Goal: Transaction & Acquisition: Book appointment/travel/reservation

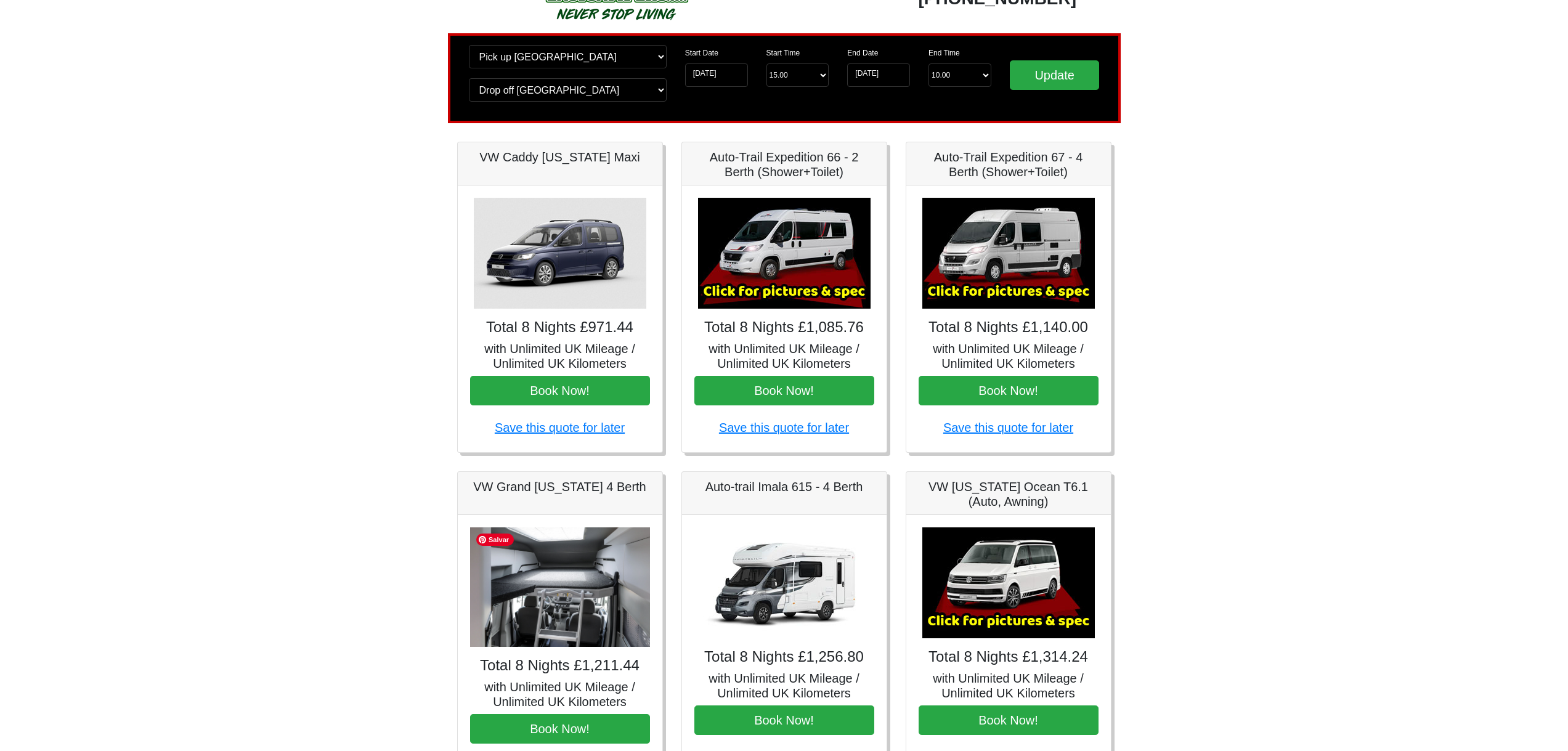
scroll to position [34, 0]
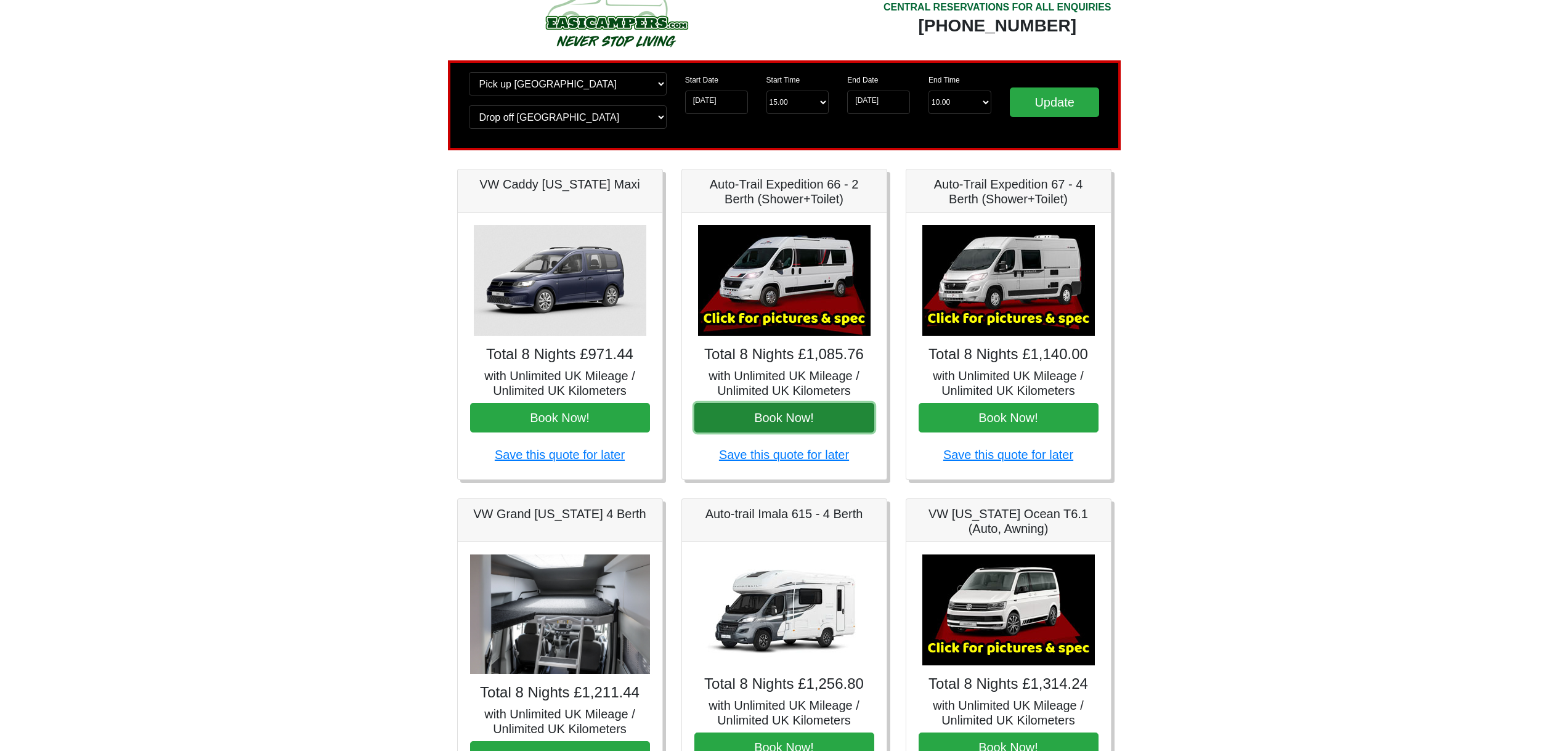
click at [850, 410] on button "Book Now!" at bounding box center [784, 417] width 180 height 30
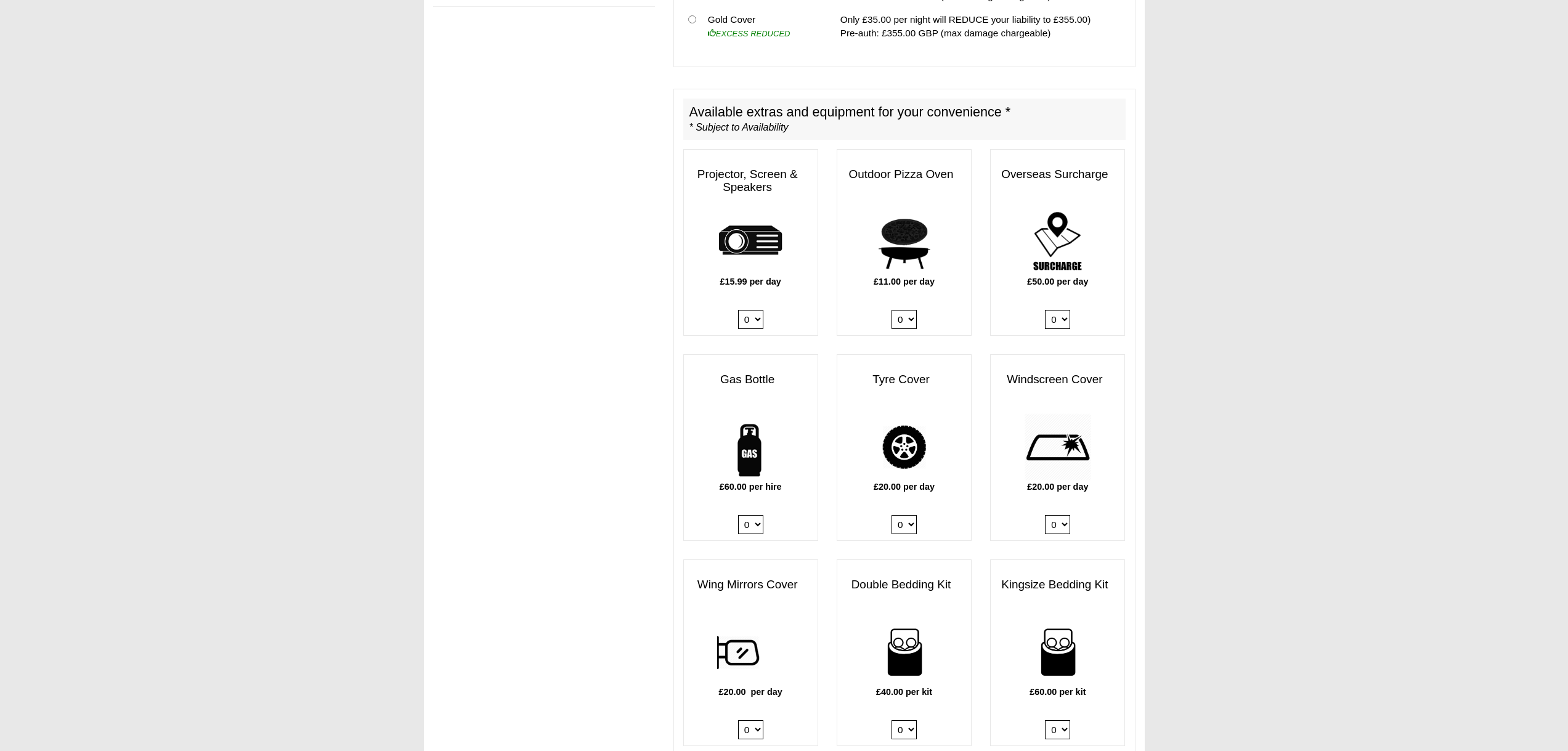
scroll to position [374, 0]
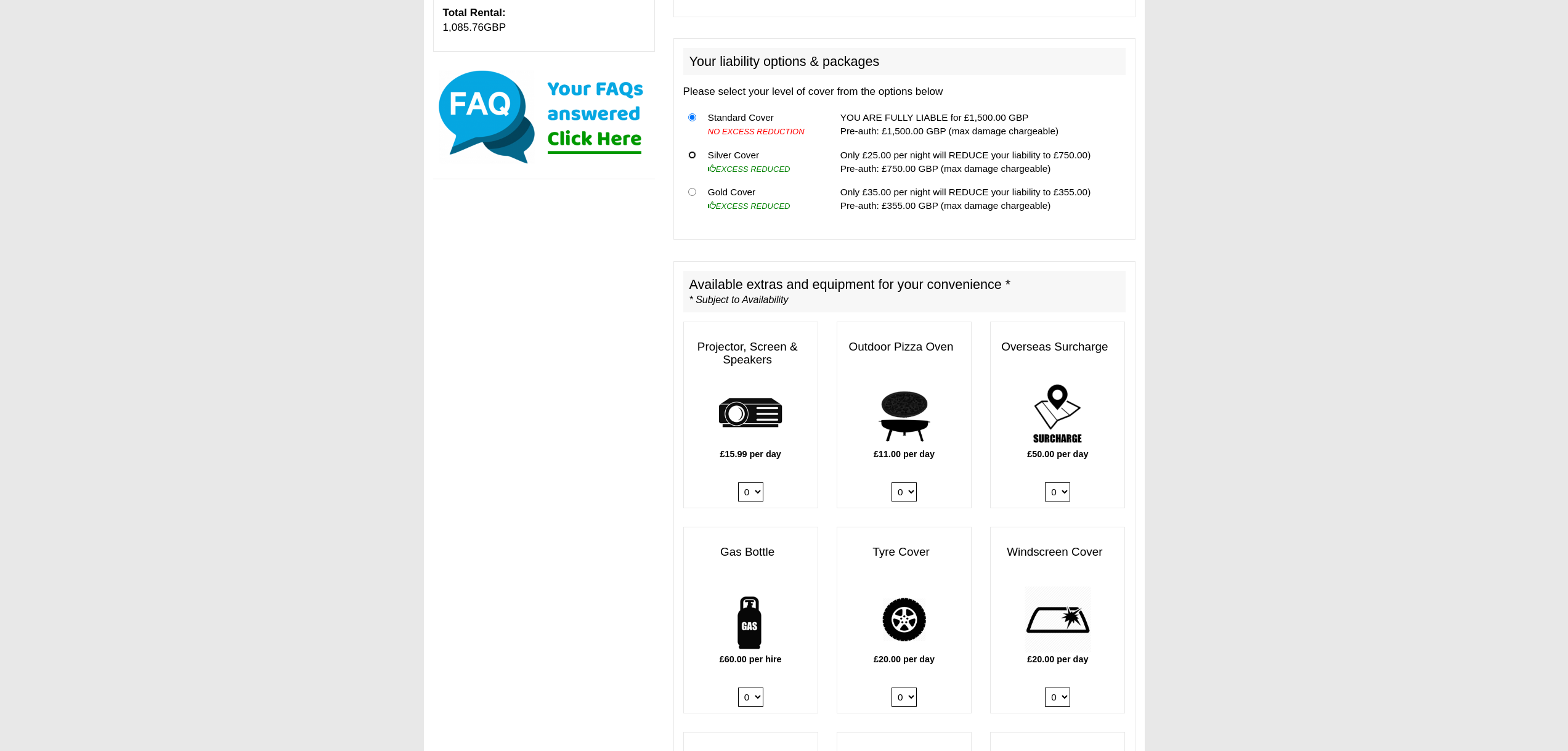
click at [690, 151] on input "radio" at bounding box center [692, 155] width 8 height 8
radio input "true"
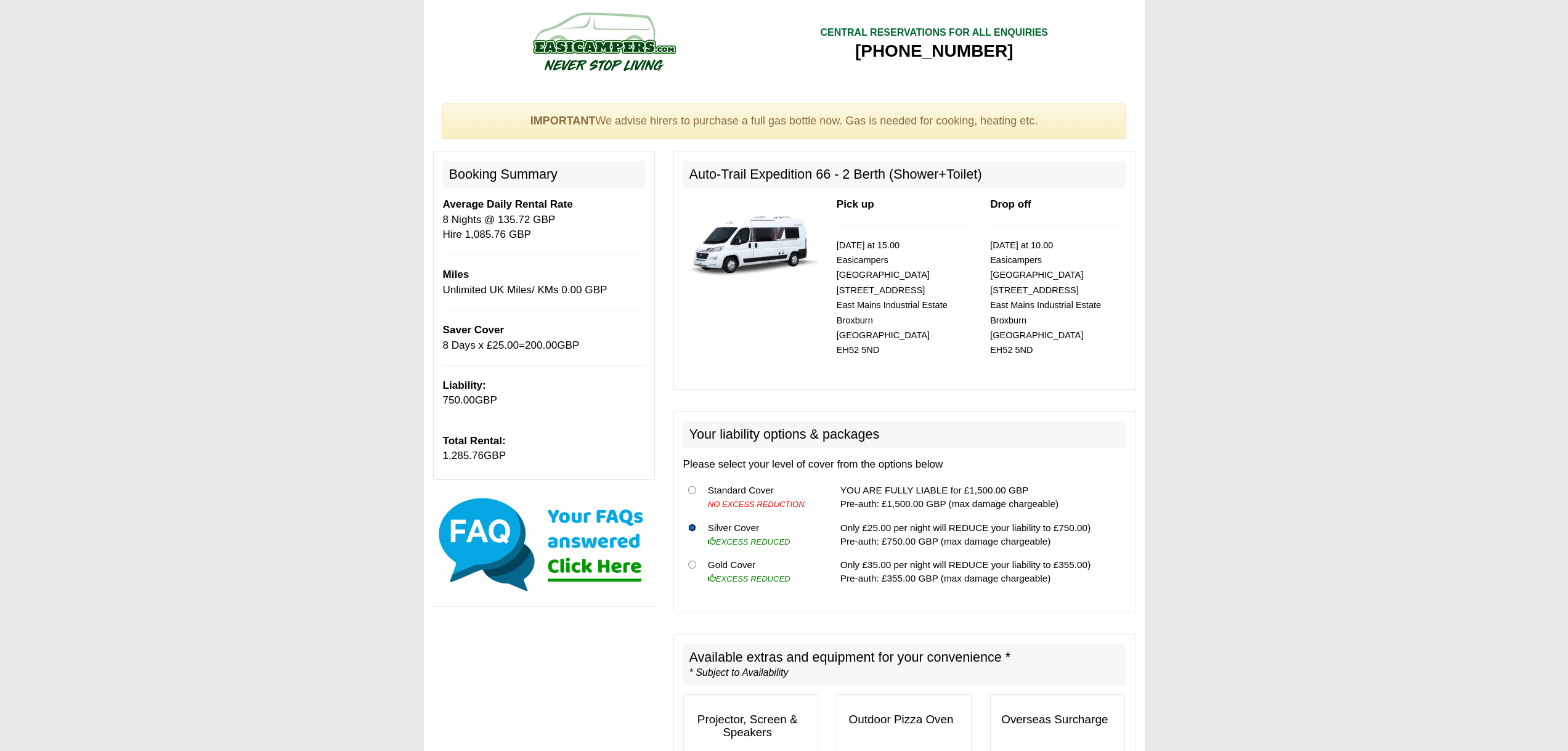
scroll to position [0, 0]
click at [692, 488] on input "radio" at bounding box center [692, 492] width 8 height 8
radio input "true"
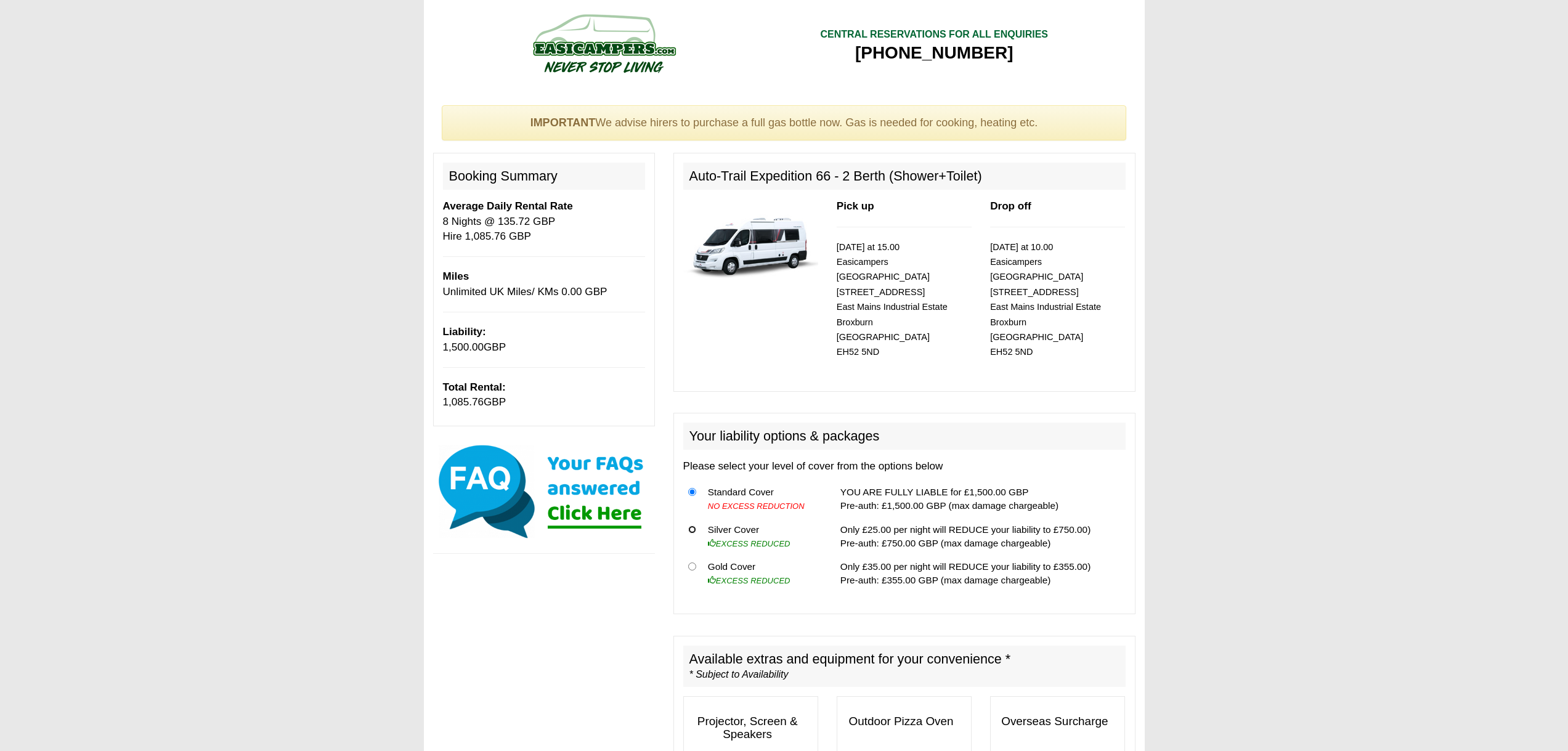
click at [690, 525] on input "radio" at bounding box center [692, 529] width 8 height 8
radio input "true"
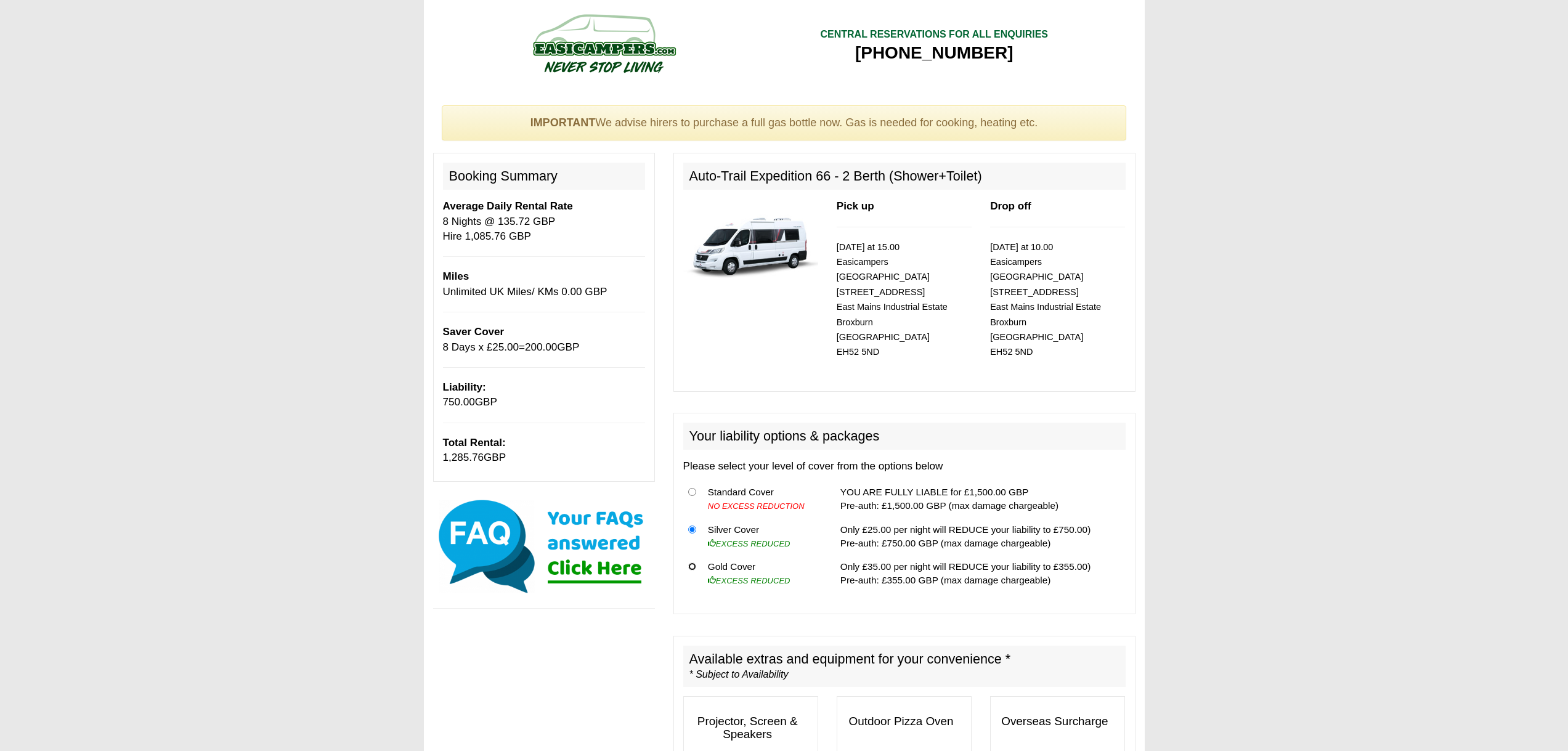
click at [694, 563] on input "radio" at bounding box center [692, 566] width 8 height 8
radio input "true"
click at [692, 525] on input "radio" at bounding box center [692, 529] width 8 height 8
radio input "true"
click at [686, 481] on th at bounding box center [693, 499] width 20 height 37
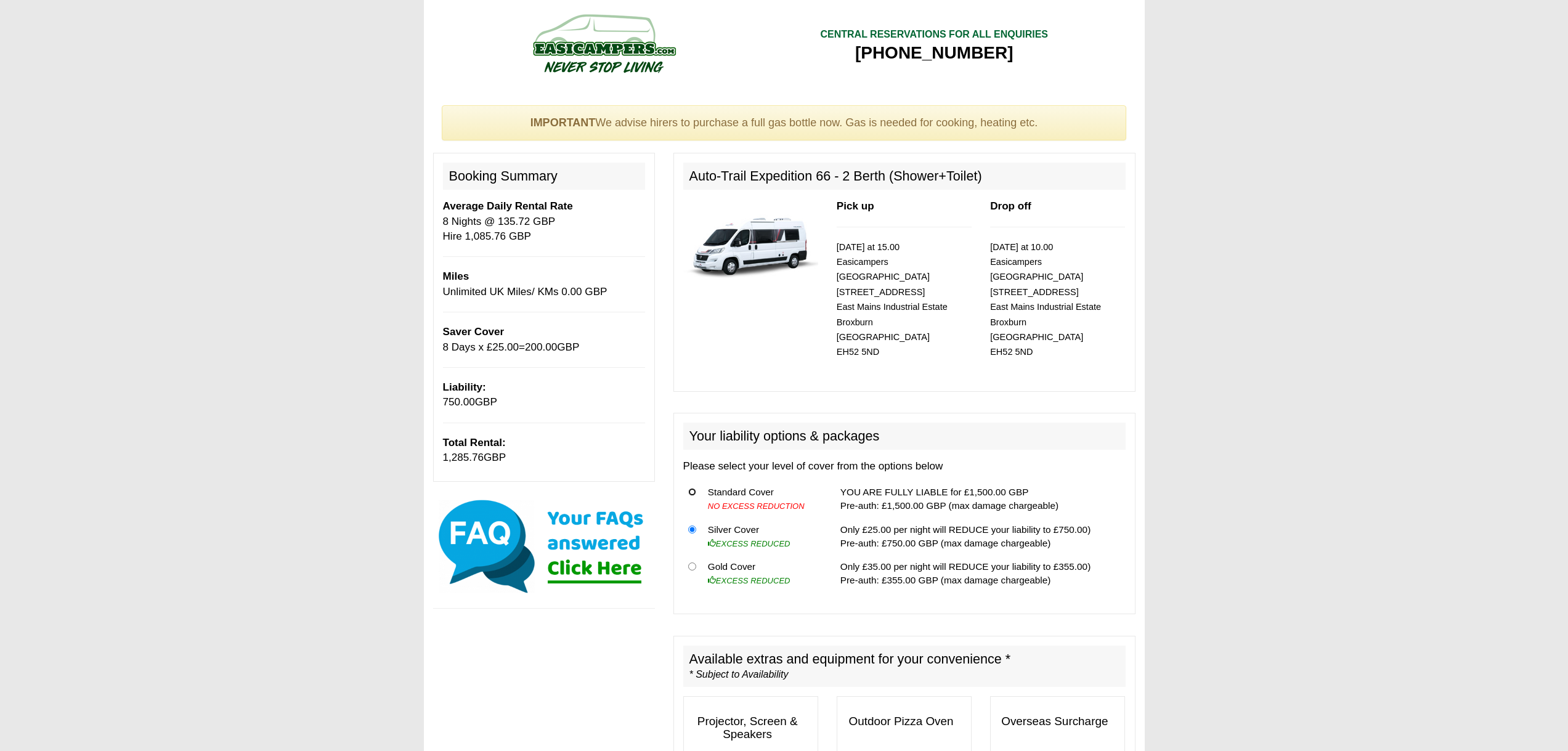
click at [689, 488] on input "radio" at bounding box center [692, 492] width 8 height 8
radio input "true"
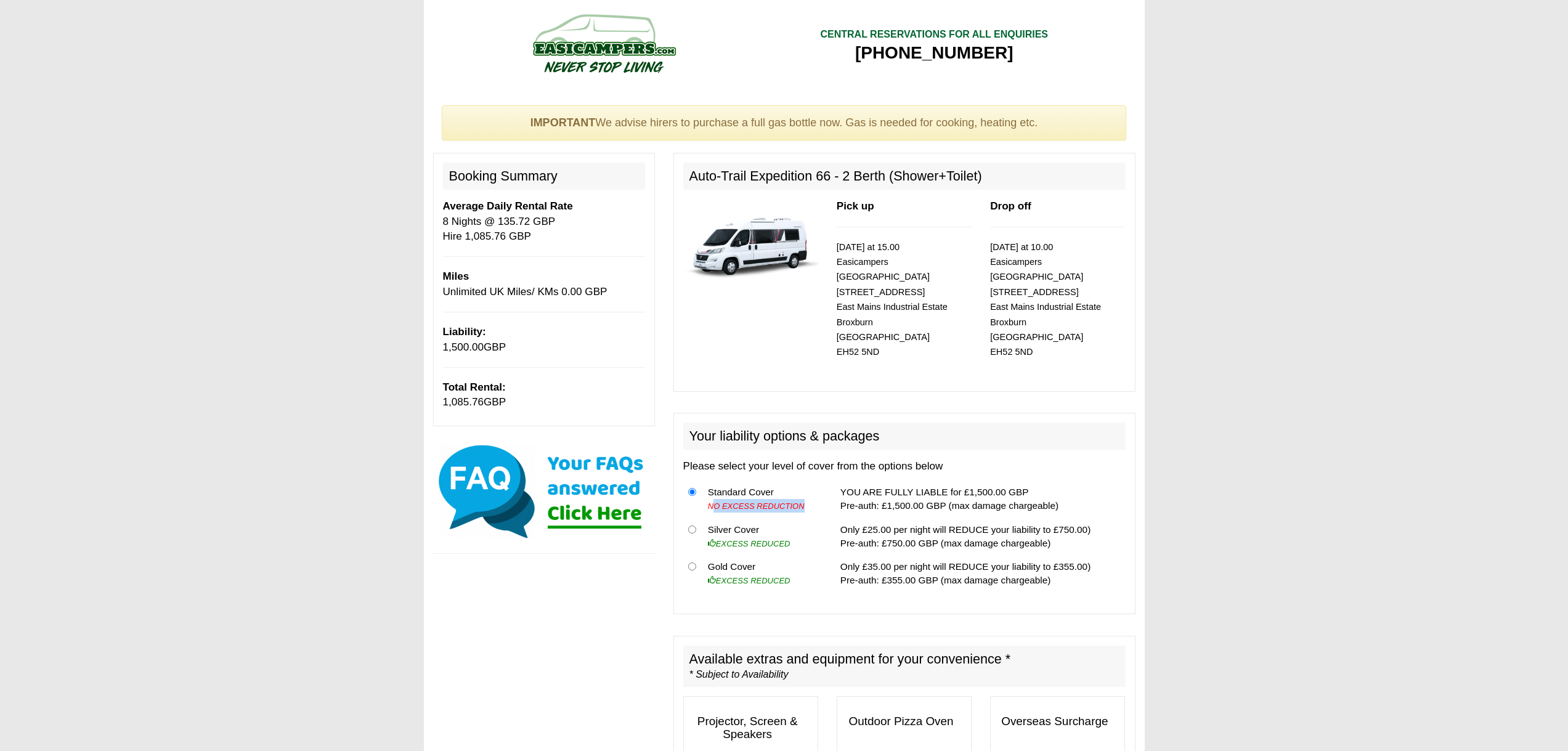
drag, startPoint x: 712, startPoint y: 494, endPoint x: 796, endPoint y: 489, distance: 84.1
click at [796, 489] on td "Standard Cover NO EXCESS REDUCTION" at bounding box center [762, 499] width 118 height 37
drag, startPoint x: 946, startPoint y: 491, endPoint x: 1045, endPoint y: 488, distance: 99.0
click at [1045, 488] on td "YOU ARE FULLY LIABLE for £1,500.00 GBP Pre-auth: £1,500.00 GBP (max damage char…" at bounding box center [981, 499] width 290 height 37
drag, startPoint x: 834, startPoint y: 476, endPoint x: 1069, endPoint y: 491, distance: 235.5
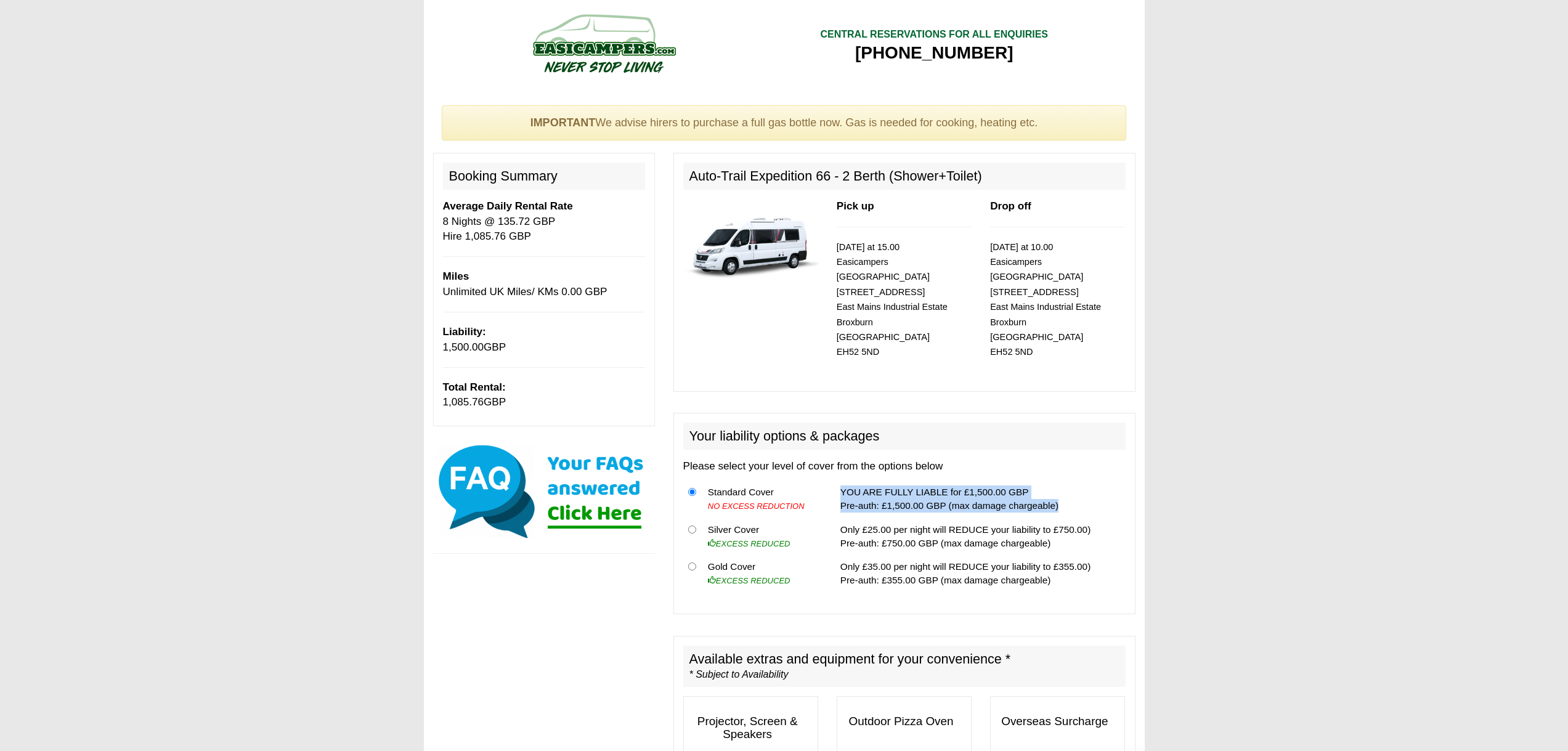
click at [1069, 491] on td "YOU ARE FULLY LIABLE for £1,500.00 GBP Pre-auth: £1,500.00 GBP (max damage char…" at bounding box center [981, 499] width 290 height 37
copy td "YOU ARE FULLY LIABLE for £1,500.00 GBP Pre-auth: £1,500.00 GBP (max damage char…"
click at [690, 525] on input "radio" at bounding box center [692, 529] width 8 height 8
radio input "true"
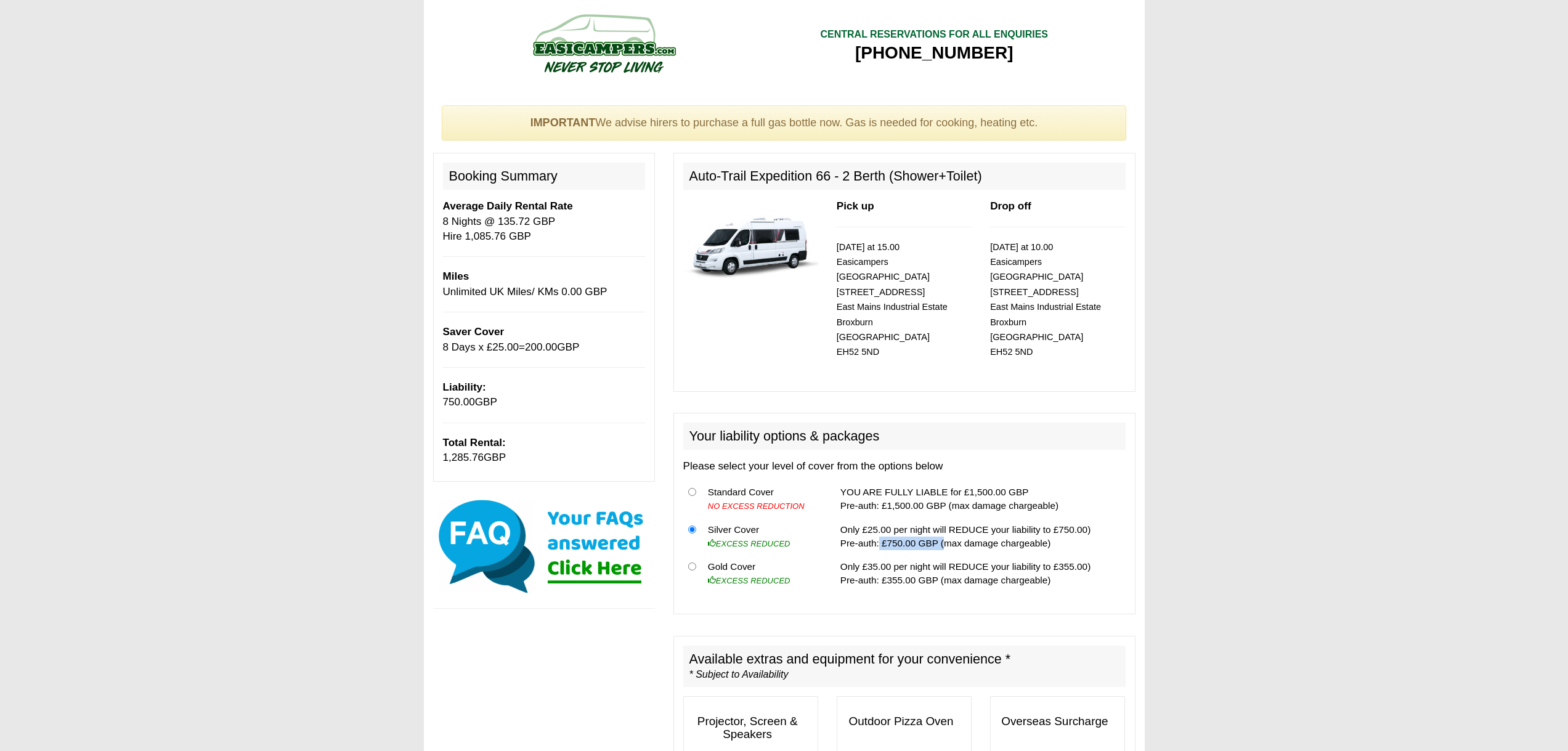
drag, startPoint x: 872, startPoint y: 526, endPoint x: 936, endPoint y: 527, distance: 64.0
click at [936, 527] on td "Only £25.00 per night will REDUCE your liability to £750.00) Pre-auth: £750.00 …" at bounding box center [981, 536] width 290 height 37
click at [689, 563] on input "radio" at bounding box center [692, 566] width 8 height 8
radio input "true"
drag, startPoint x: 872, startPoint y: 566, endPoint x: 906, endPoint y: 565, distance: 34.0
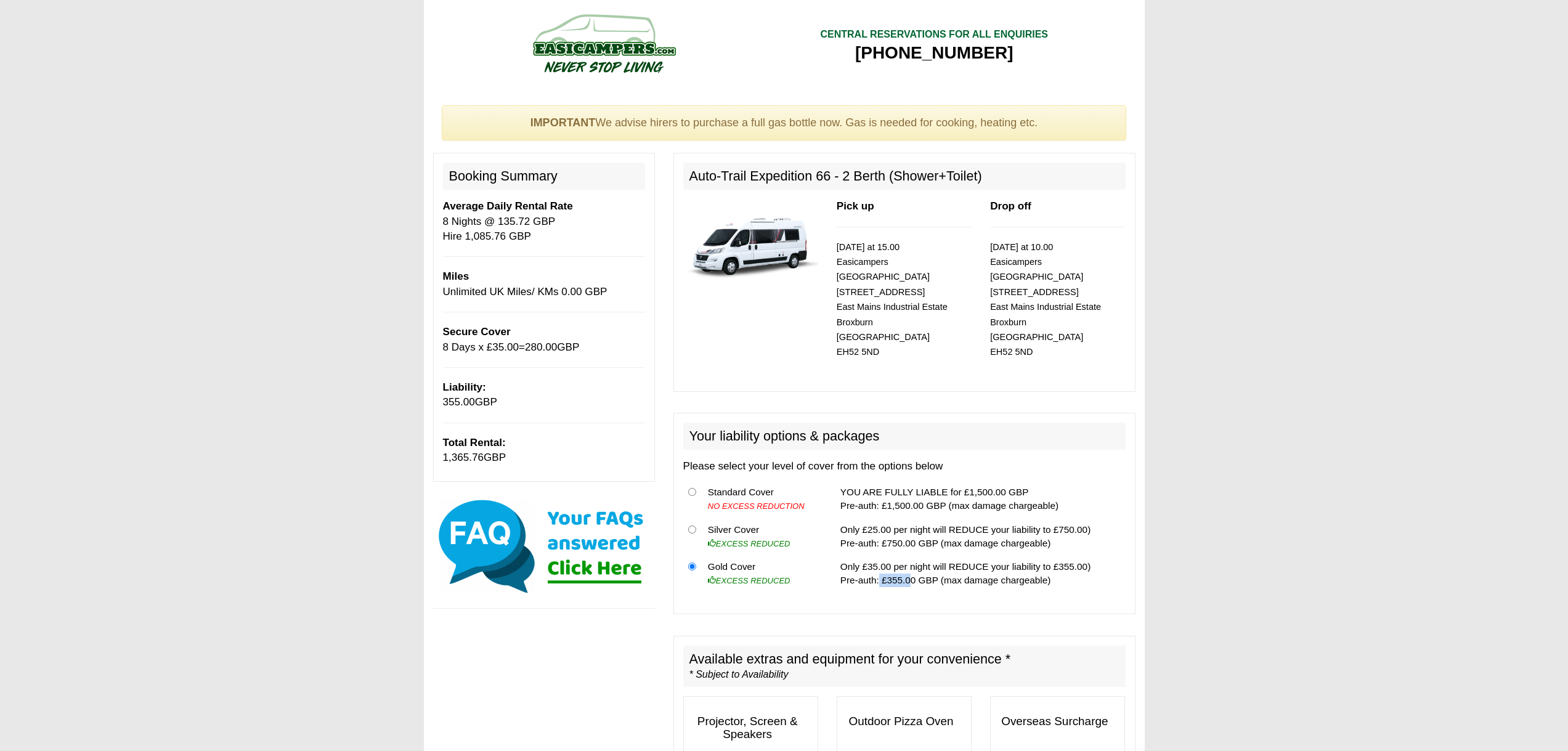
click at [906, 565] on td "Only £35.00 per night will REDUCE your liability to £355.00) Pre-auth: £355.00 …" at bounding box center [981, 573] width 290 height 37
click at [690, 488] on input "radio" at bounding box center [692, 492] width 8 height 8
radio input "true"
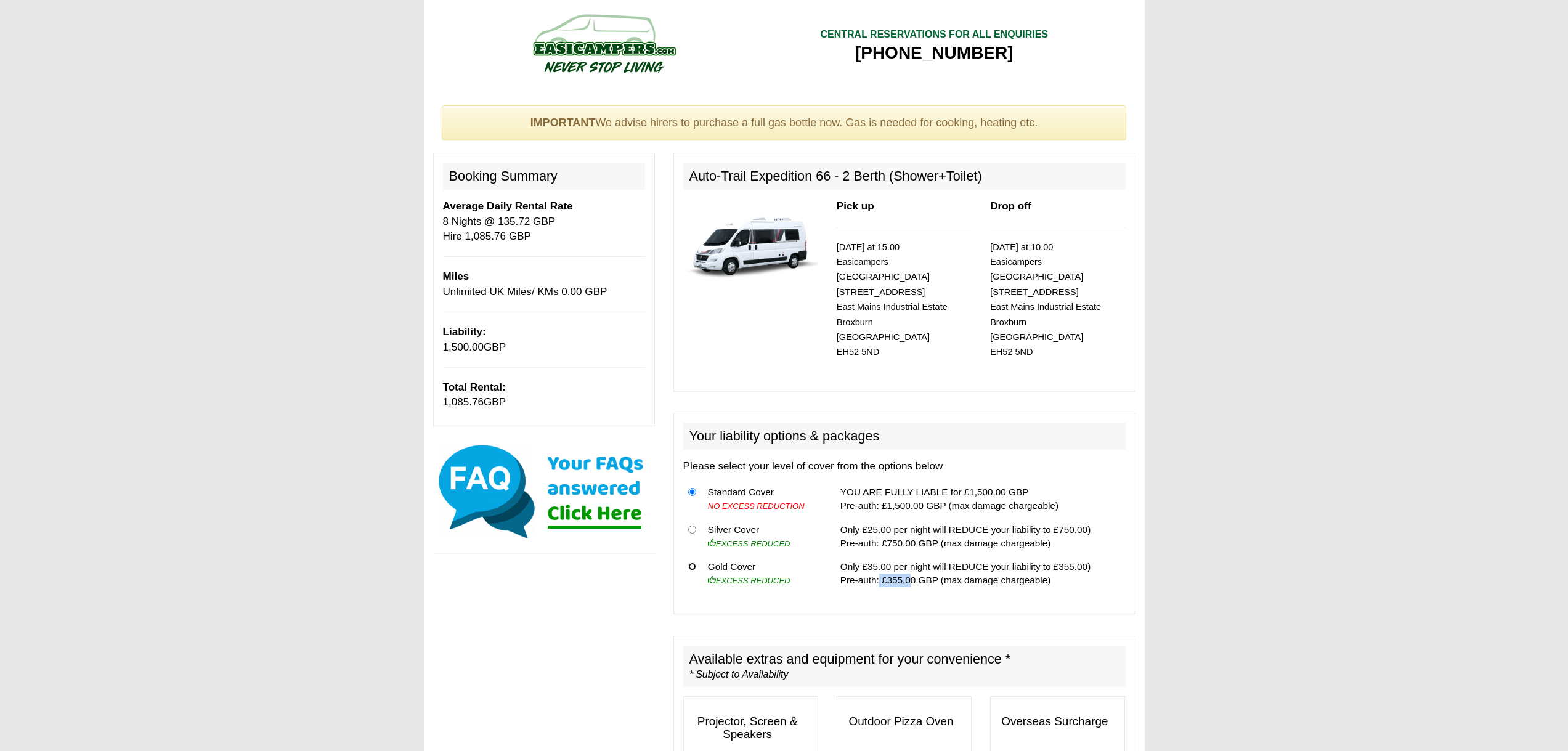
click at [690, 563] on input "radio" at bounding box center [692, 566] width 8 height 8
radio input "true"
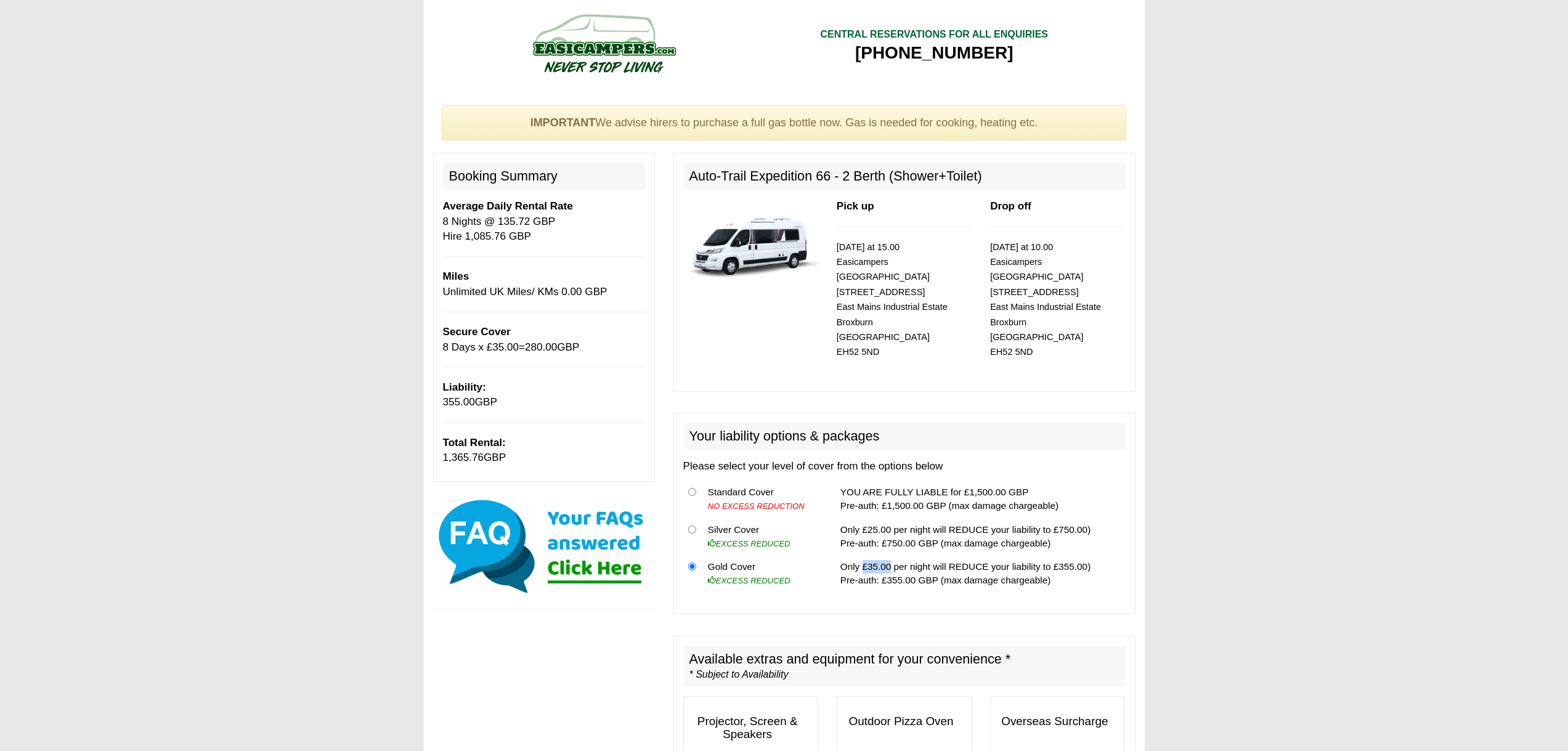
drag, startPoint x: 854, startPoint y: 547, endPoint x: 884, endPoint y: 548, distance: 30.0
click at [884, 555] on td "Only £35.00 per night will REDUCE your liability to £355.00) Pre-auth: £355.00 …" at bounding box center [981, 573] width 290 height 37
click at [932, 555] on td "Only £35.00 per night will REDUCE your liability to £355.00) Pre-auth: £355.00 …" at bounding box center [981, 573] width 290 height 37
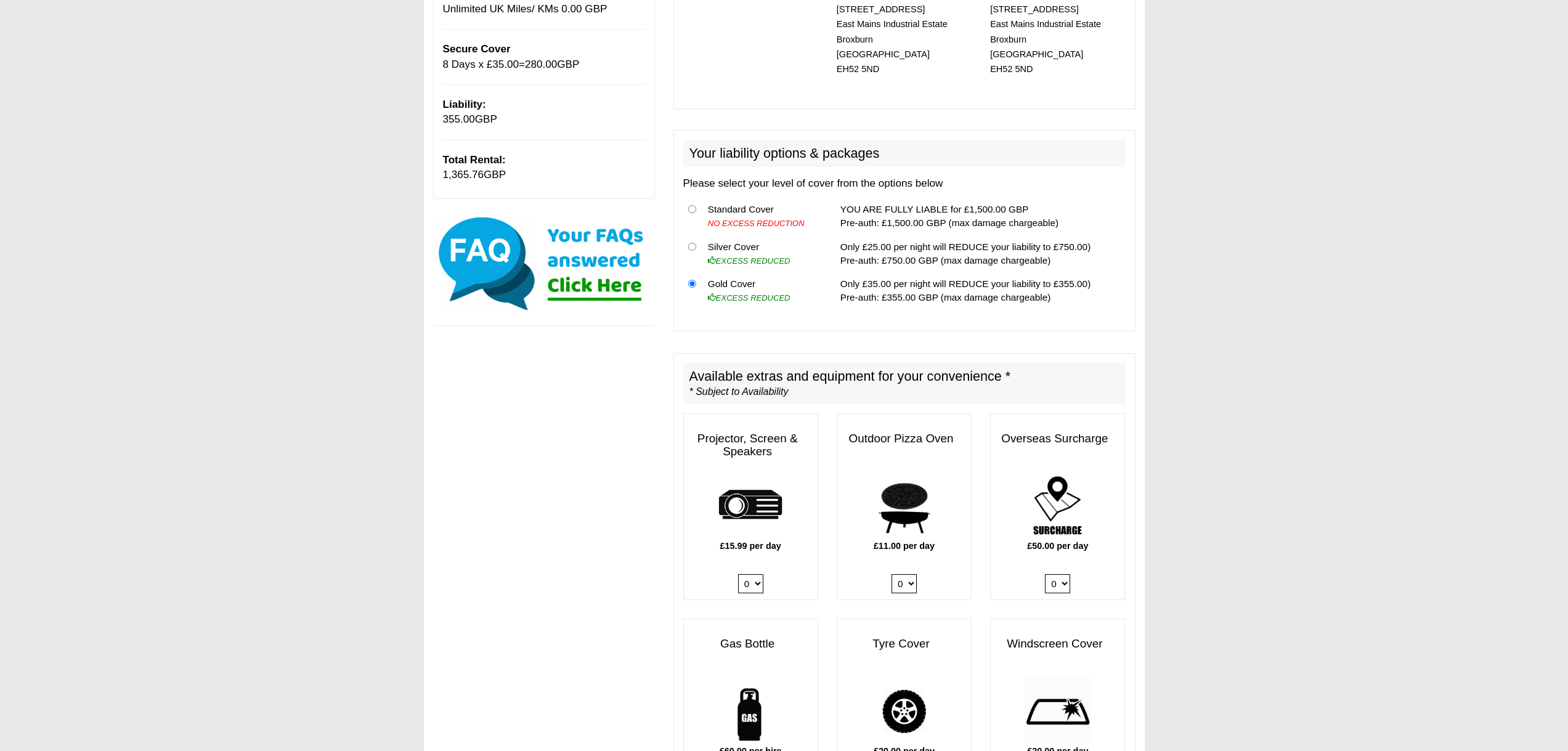
scroll to position [162, 0]
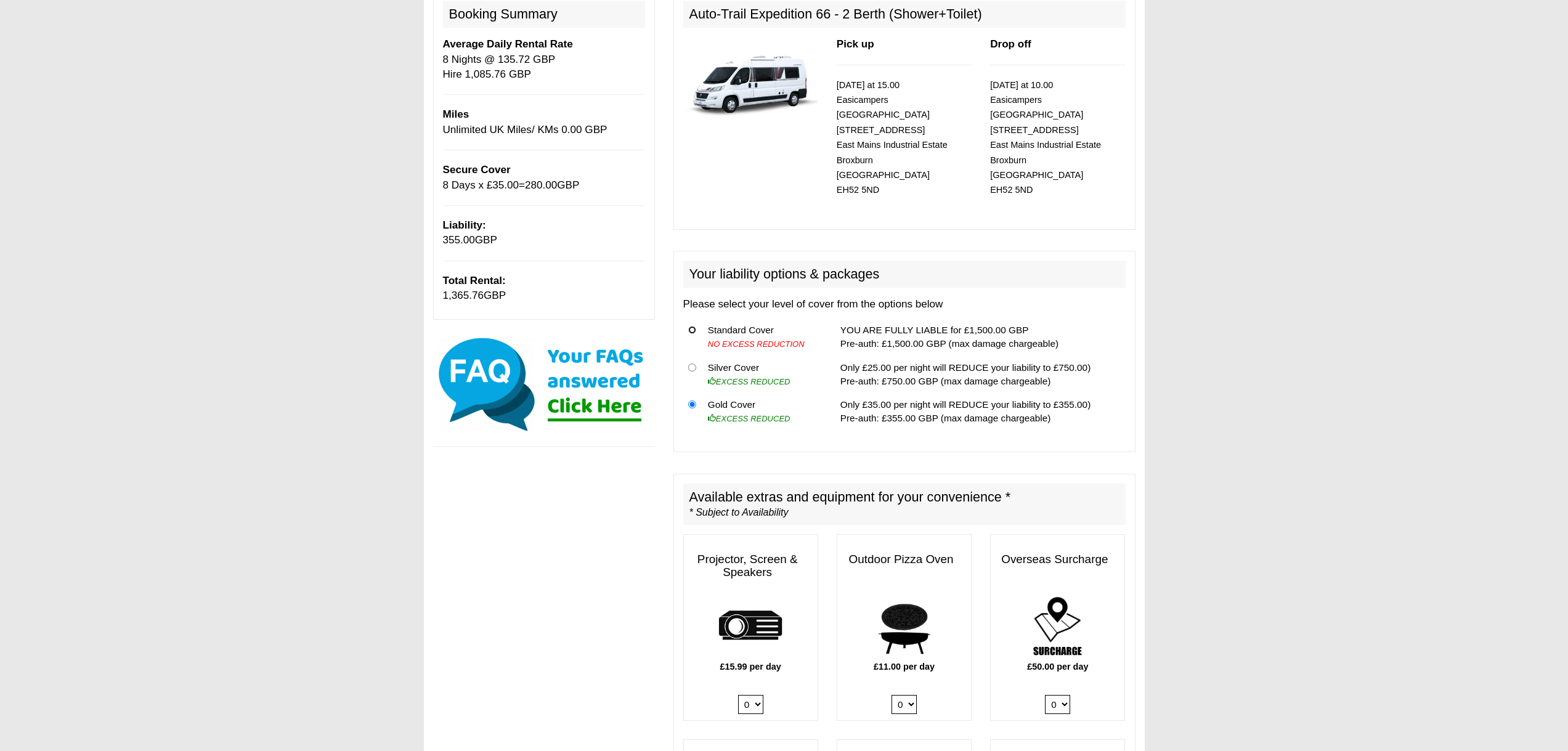
click at [694, 326] on input "radio" at bounding box center [692, 329] width 8 height 8
radio input "true"
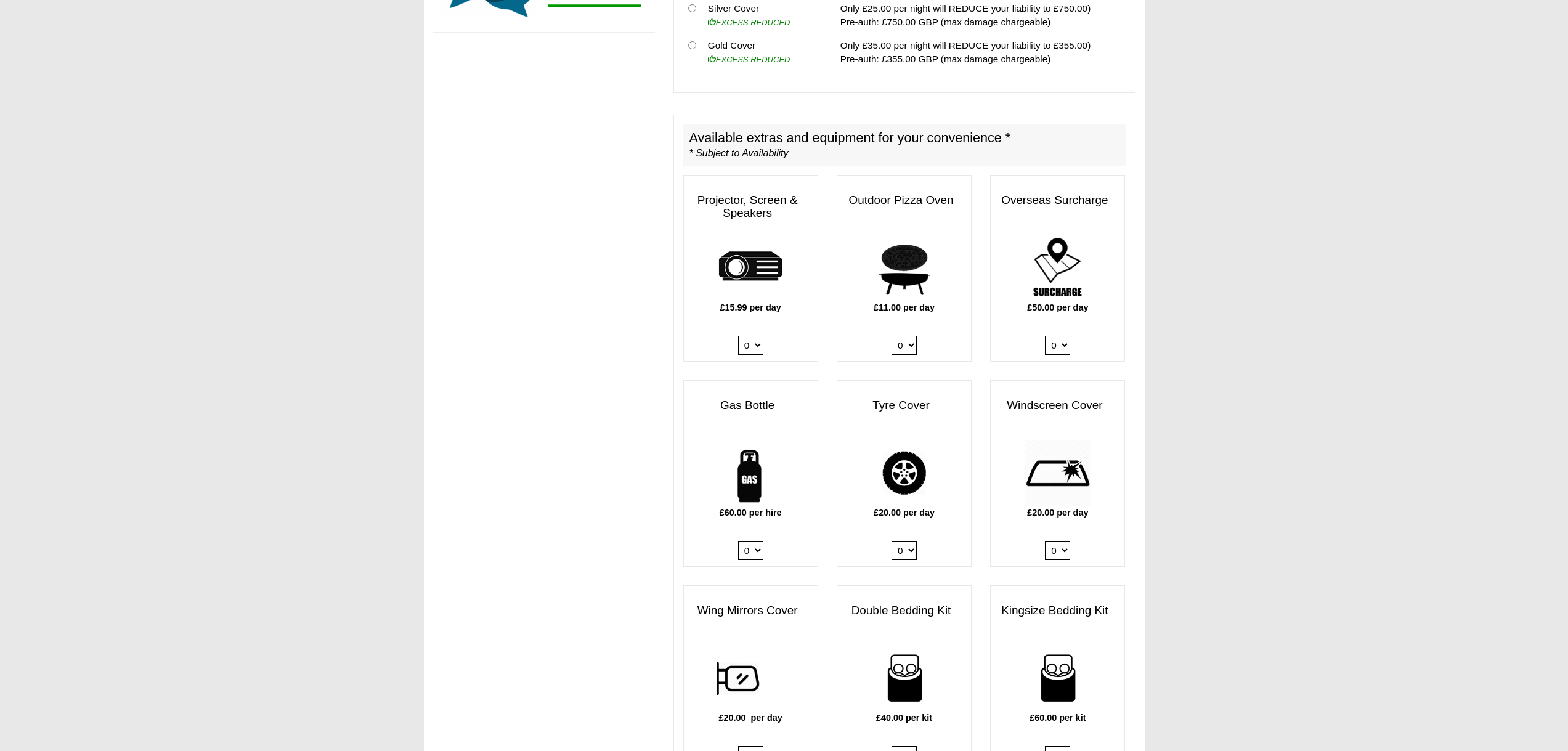
scroll to position [524, 0]
click at [1060, 539] on select "0 1" at bounding box center [1058, 548] width 26 height 19
select select "Windscreen Cover @ 20.00 GBP per day."
click at [1045, 539] on select "0 1" at bounding box center [1058, 548] width 26 height 19
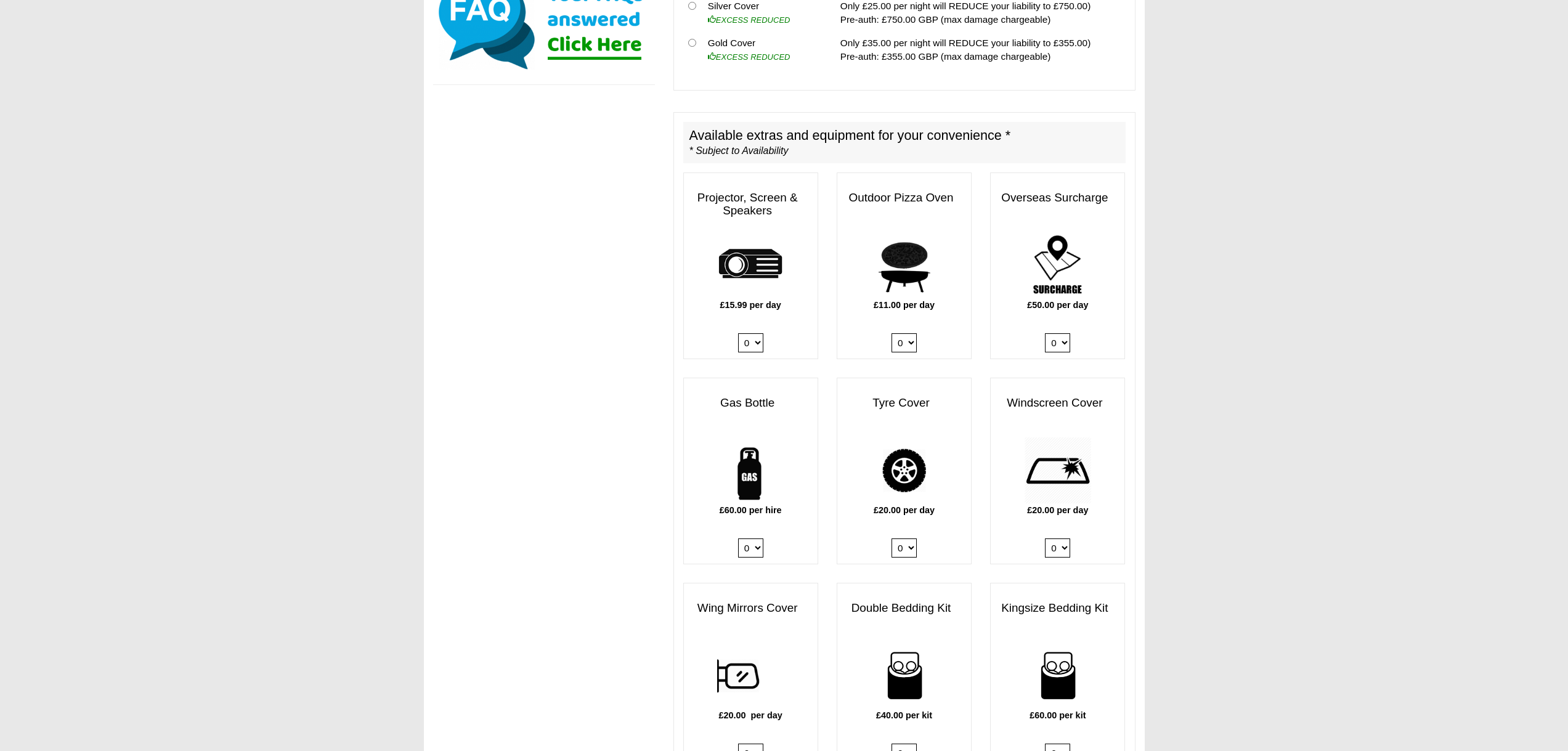
scroll to position [579, 0]
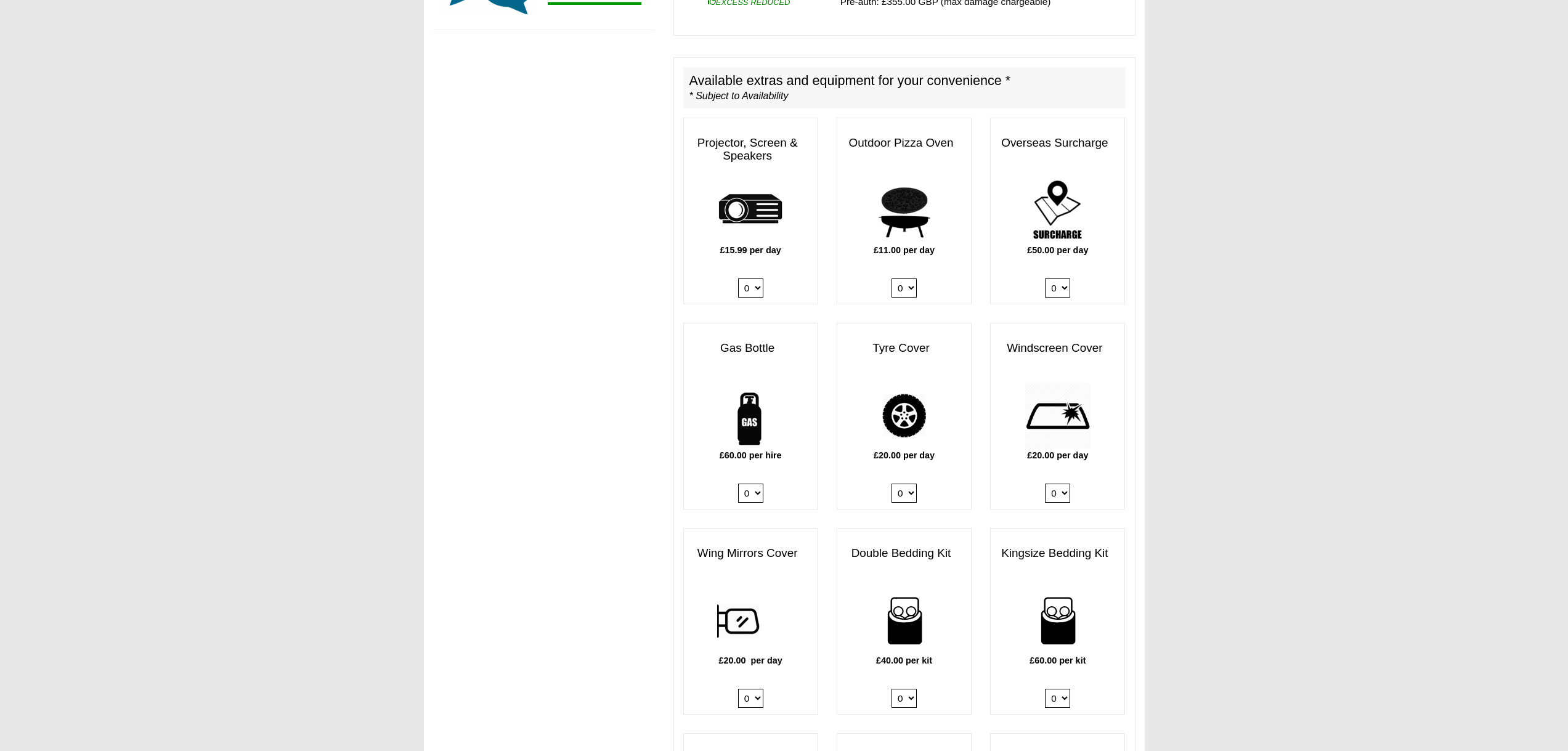
click at [904, 484] on select "0 1" at bounding box center [903, 493] width 26 height 19
select select "Tyre Cover @ 20.00 GBP per day."
click at [891, 484] on select "0 1" at bounding box center [903, 493] width 26 height 19
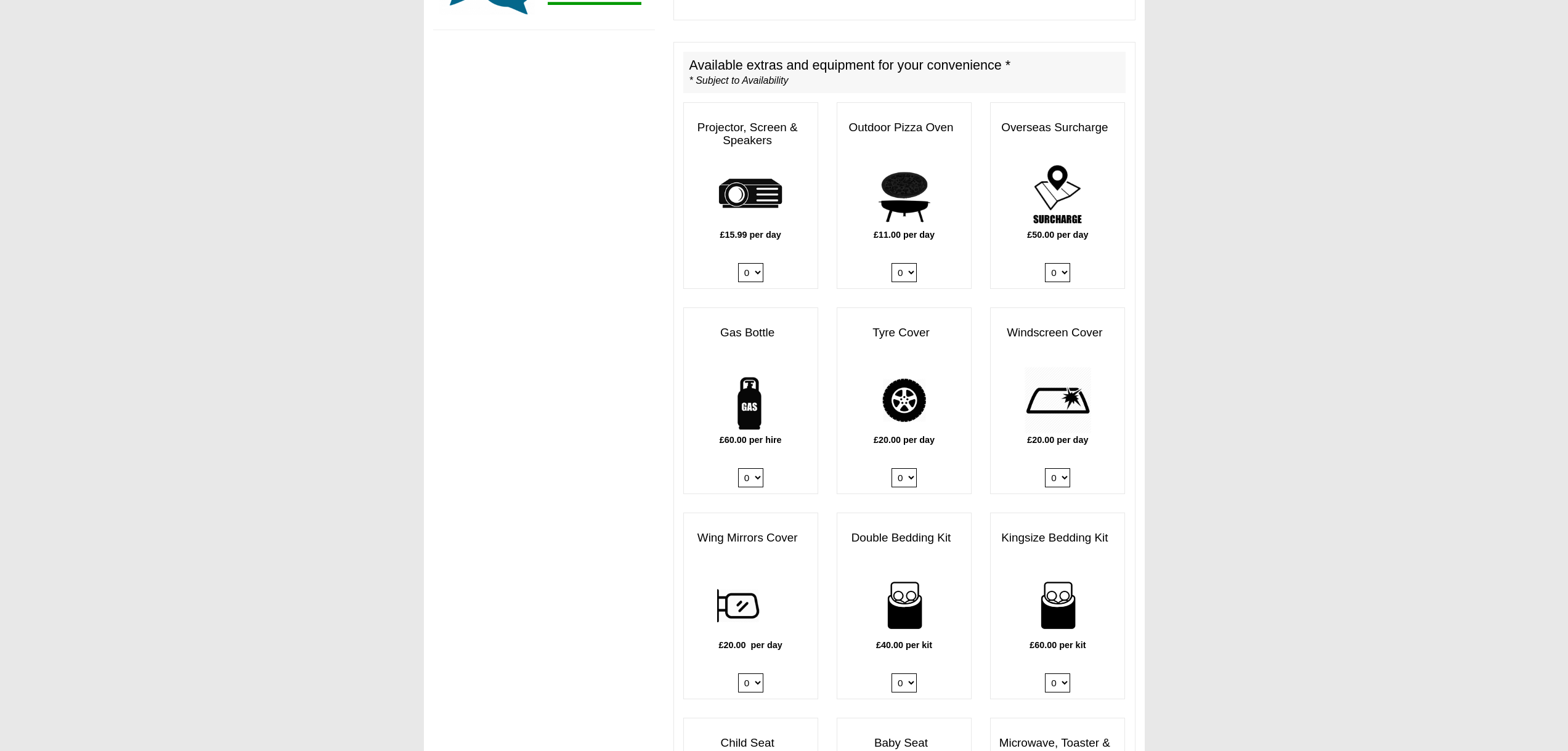
click at [1192, 481] on body "01 09 2025 ------- 2025 ------- Sorry, you dont qualify :( CENTRAL RESERVATIONS…" at bounding box center [784, 718] width 1568 height 2623
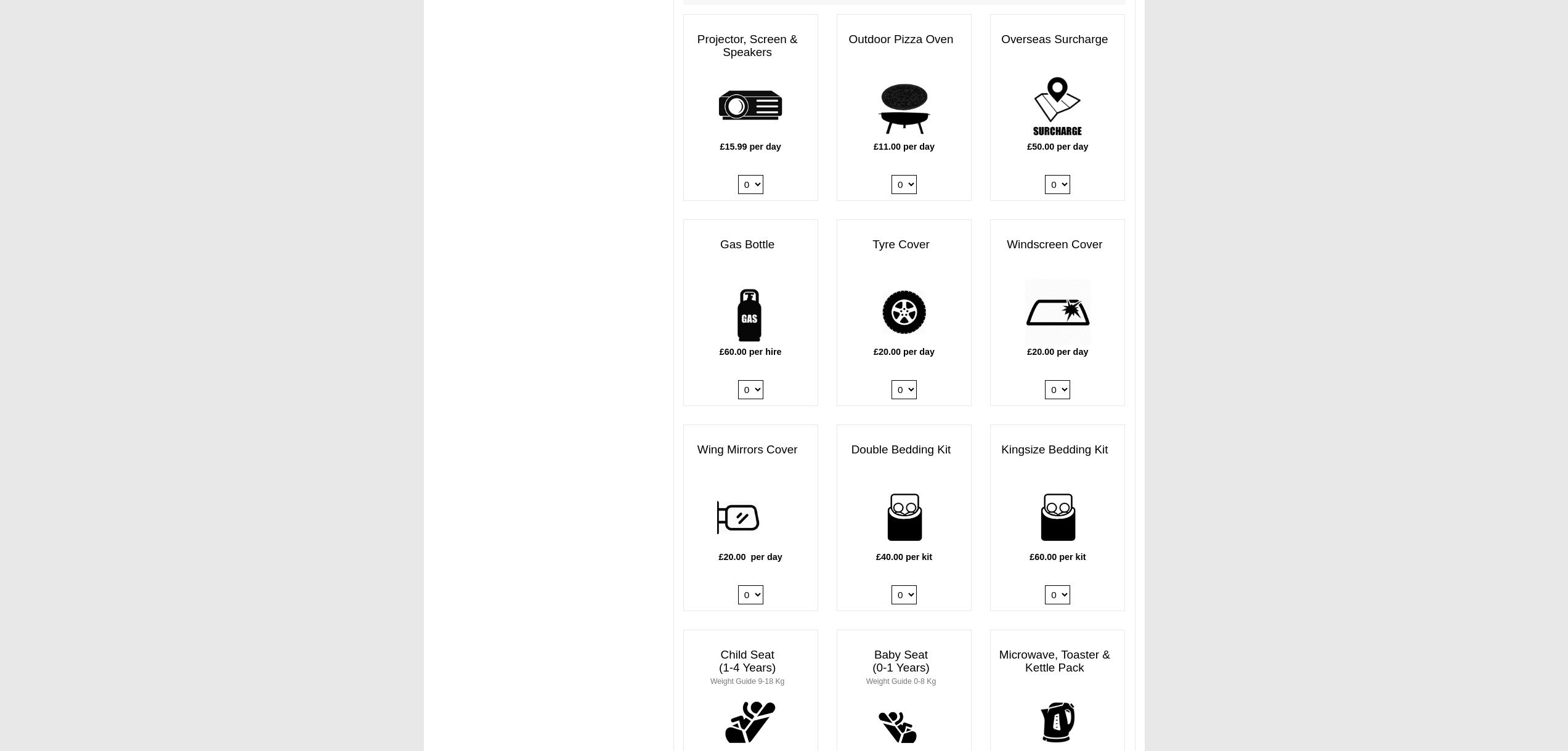
scroll to position [696, 0]
